Goal: Task Accomplishment & Management: Manage account settings

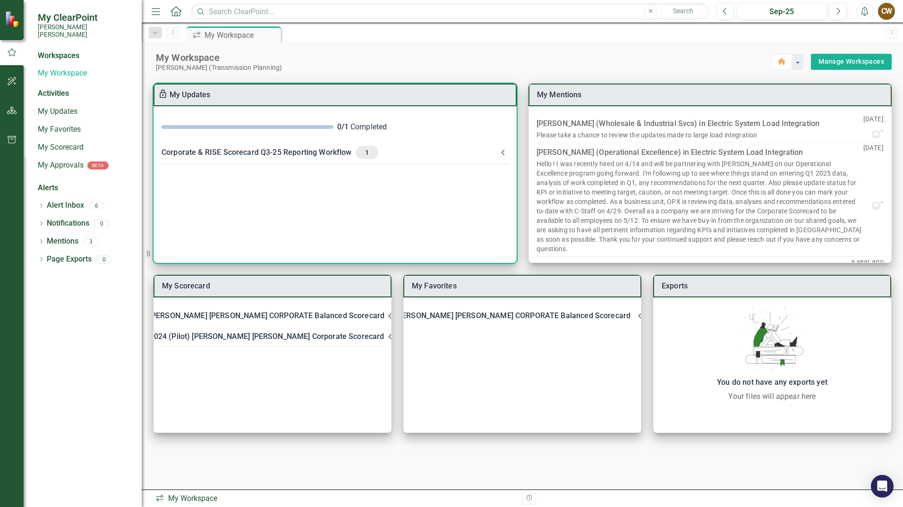
click at [363, 154] on span "1" at bounding box center [366, 152] width 15 height 9
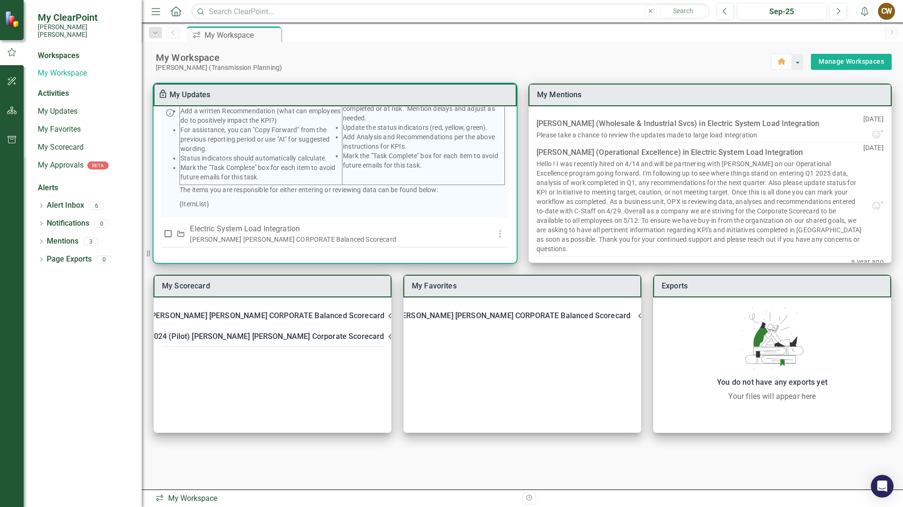
scroll to position [178, 0]
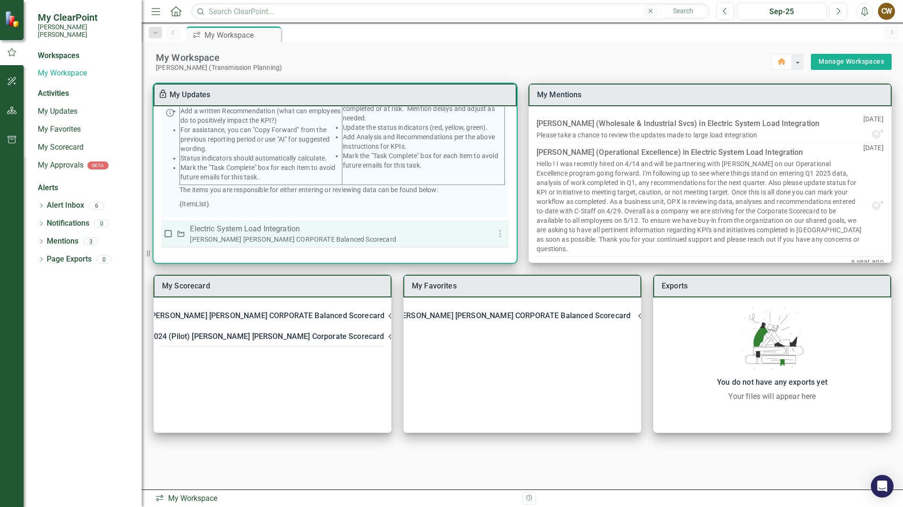
click at [266, 227] on p "Electric System Load Integration" at bounding box center [335, 228] width 290 height 11
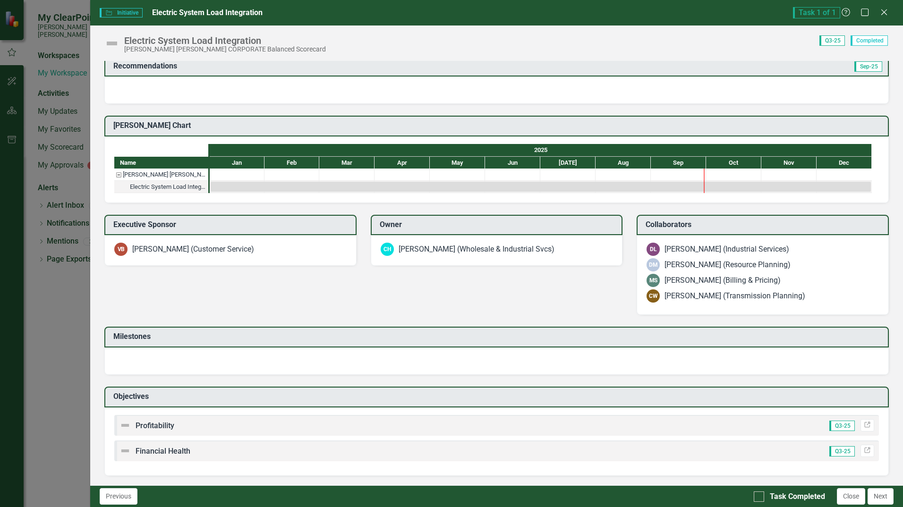
scroll to position [221, 0]
click at [689, 104] on div at bounding box center [496, 90] width 785 height 27
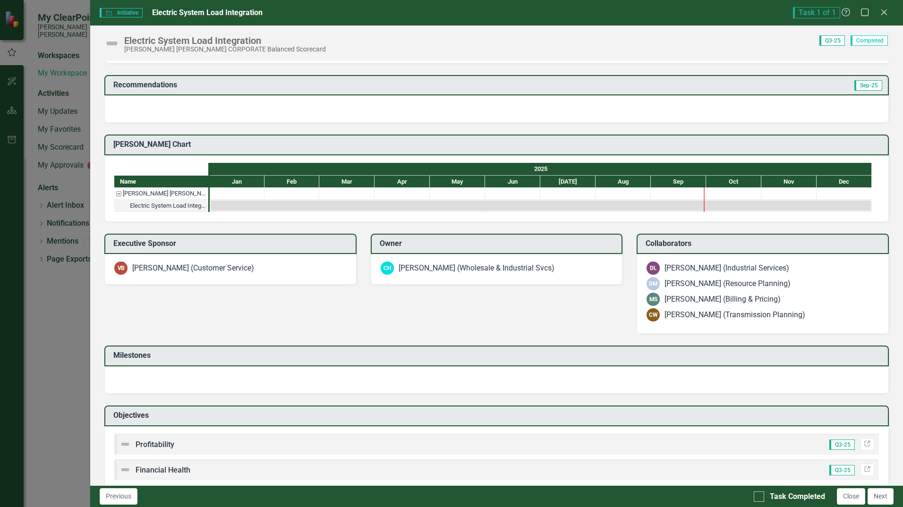
scroll to position [148, 0]
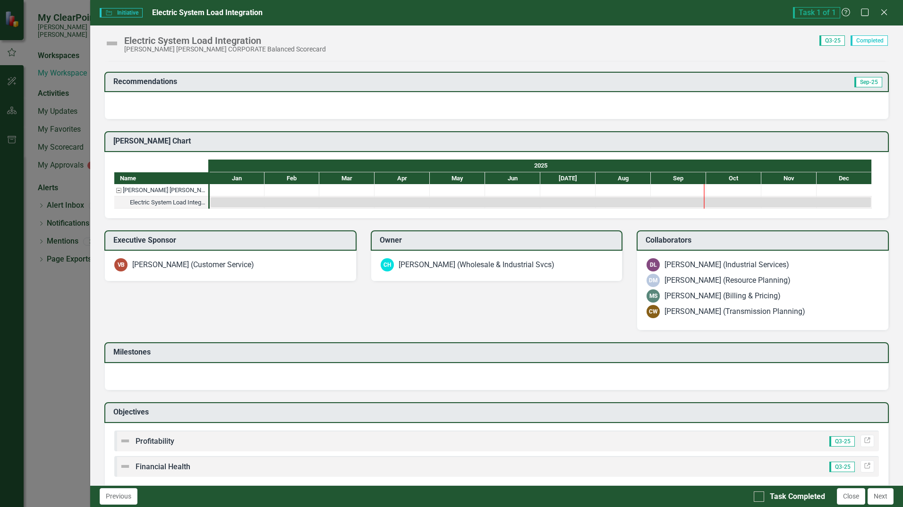
click at [122, 49] on img at bounding box center [118, 45] width 8 height 8
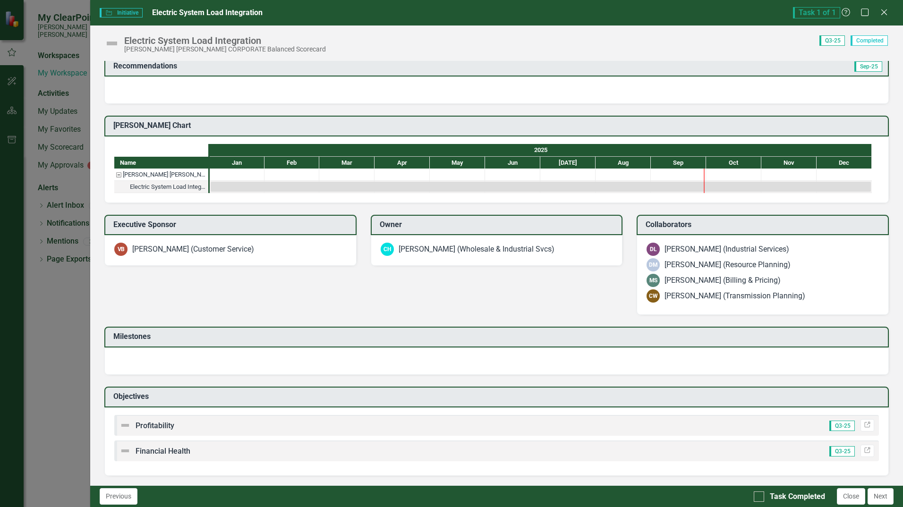
scroll to position [486, 0]
click at [164, 428] on span "Profitability" at bounding box center [155, 425] width 39 height 9
click at [129, 498] on button "Previous" at bounding box center [119, 496] width 38 height 17
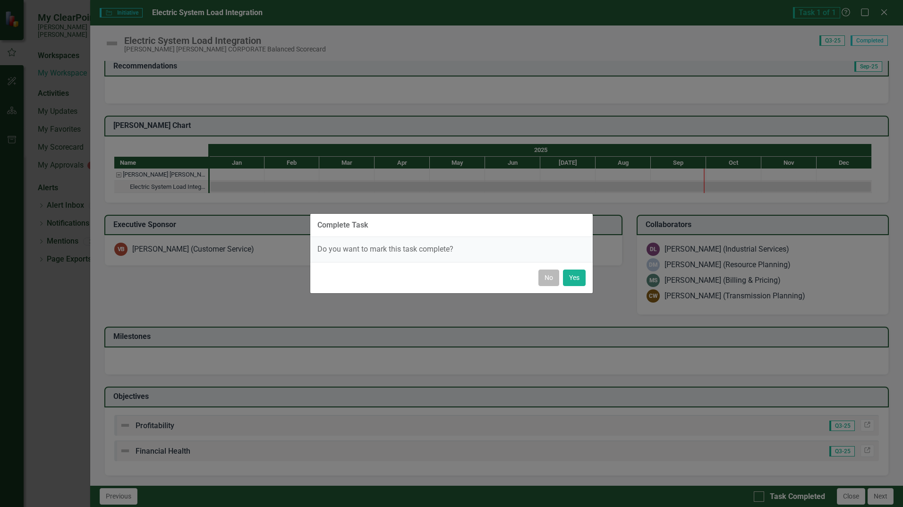
click at [544, 280] on button "No" at bounding box center [549, 278] width 21 height 17
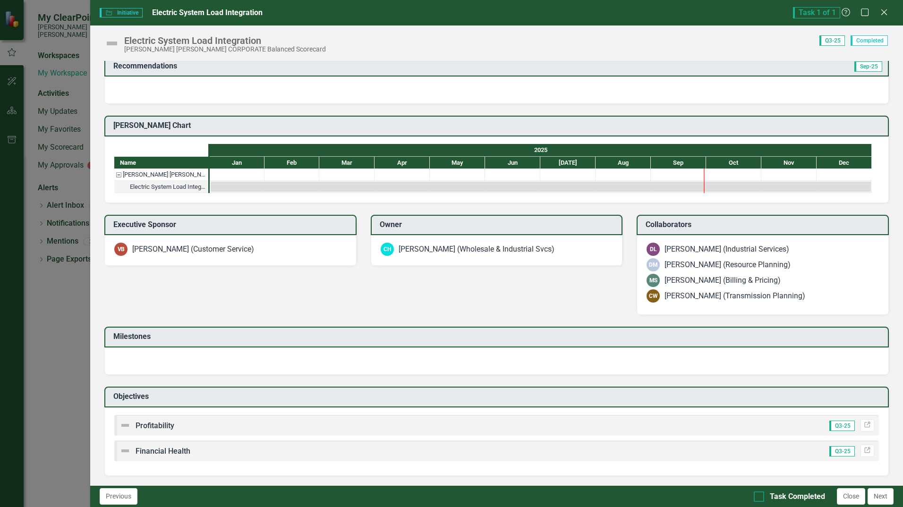
click at [757, 498] on div at bounding box center [759, 497] width 10 height 10
click at [757, 498] on input "Task Completed" at bounding box center [757, 495] width 6 height 6
checkbox input "true"
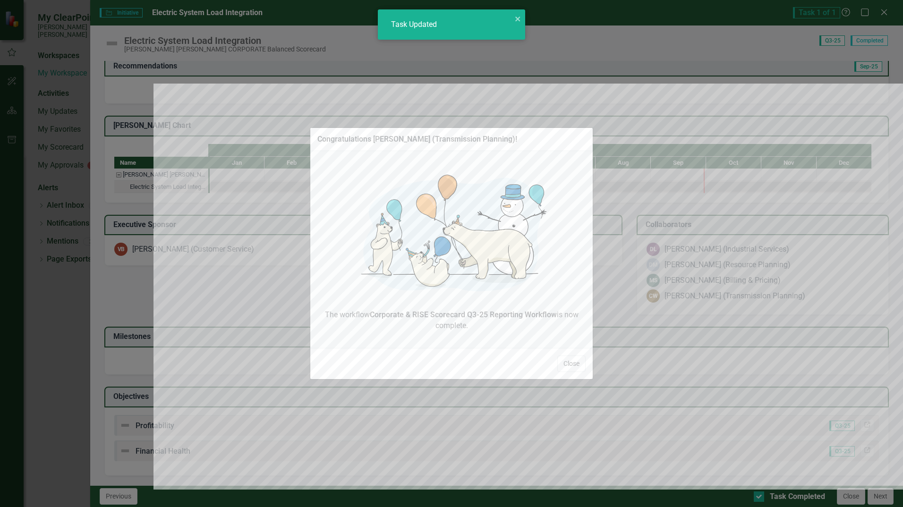
checkbox input "true"
click at [562, 359] on button "Close" at bounding box center [571, 364] width 28 height 17
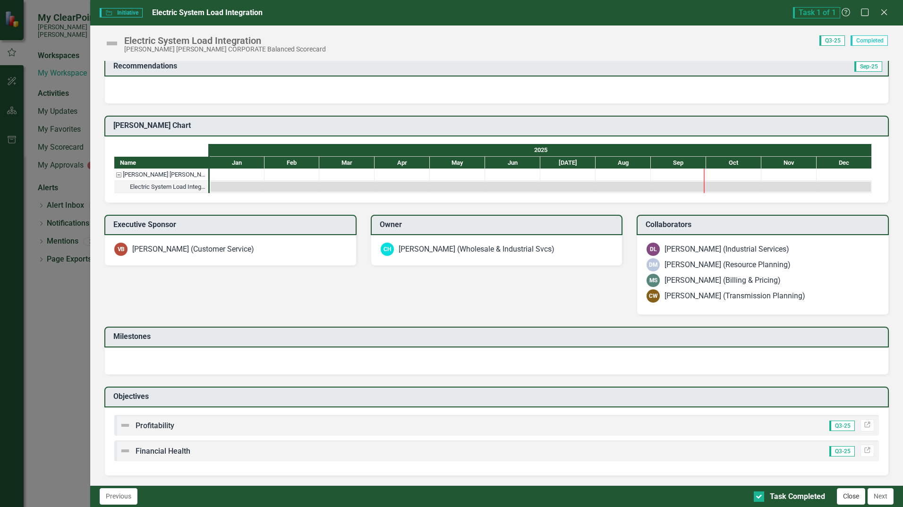
click at [852, 503] on button "Close" at bounding box center [851, 496] width 28 height 17
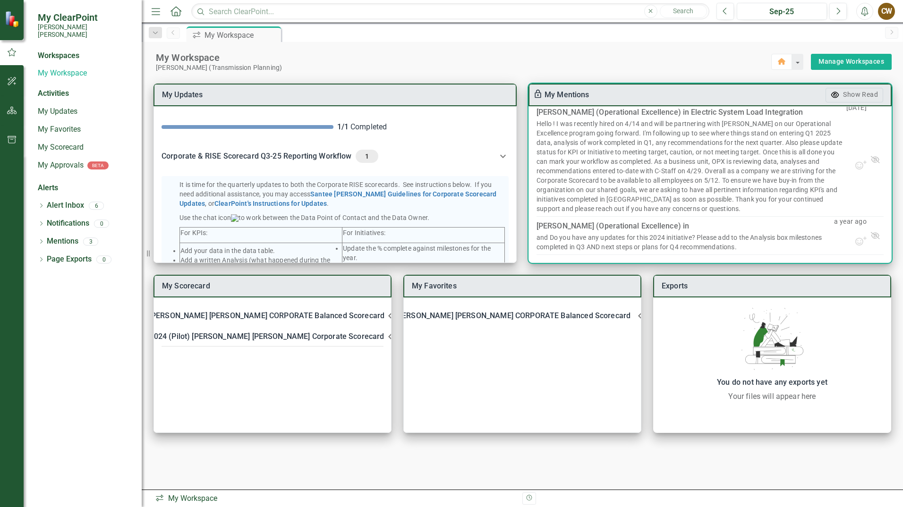
scroll to position [0, 0]
